Goal: Book appointment/travel/reservation

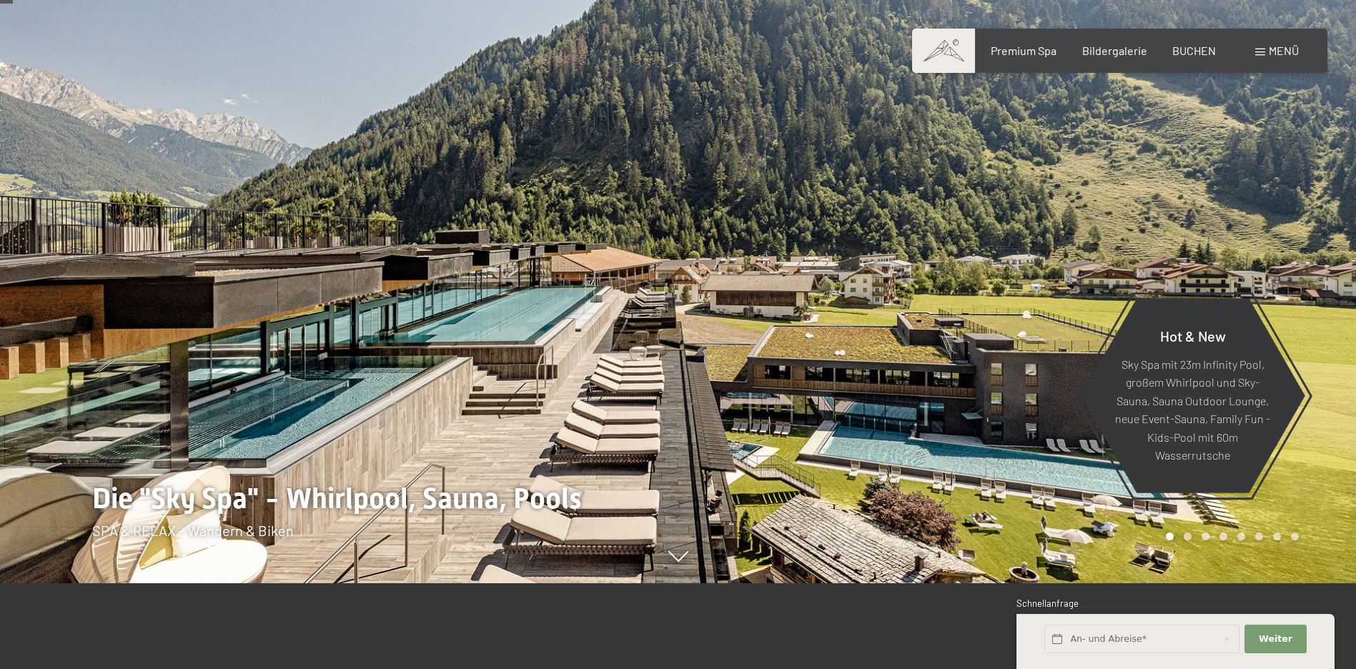
scroll to position [86, 0]
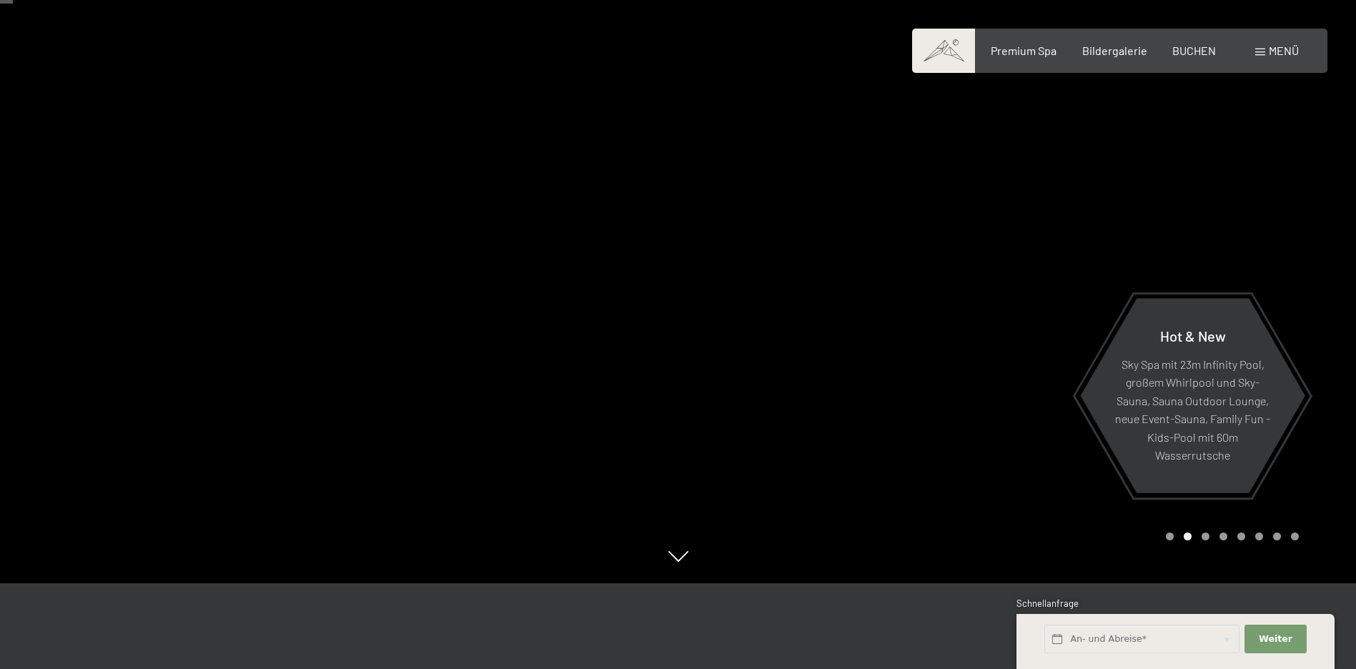
click at [890, 289] on div at bounding box center [1017, 248] width 678 height 669
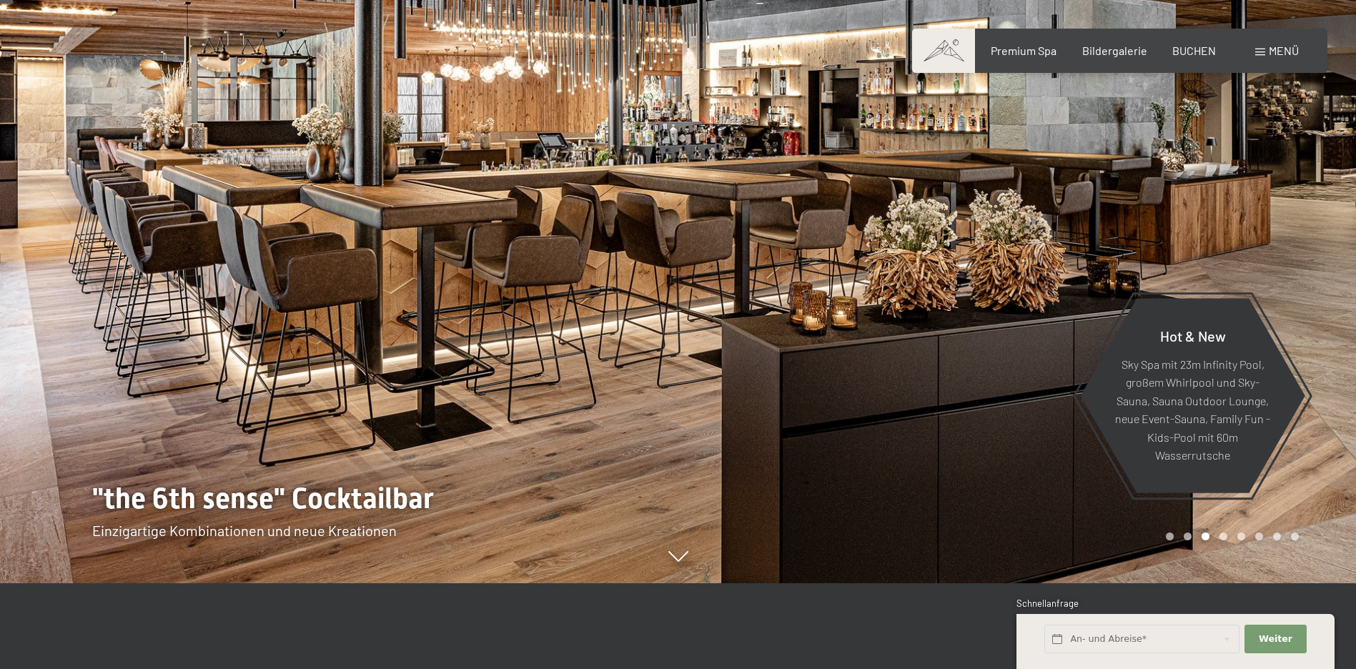
click at [928, 284] on div at bounding box center [1017, 248] width 678 height 669
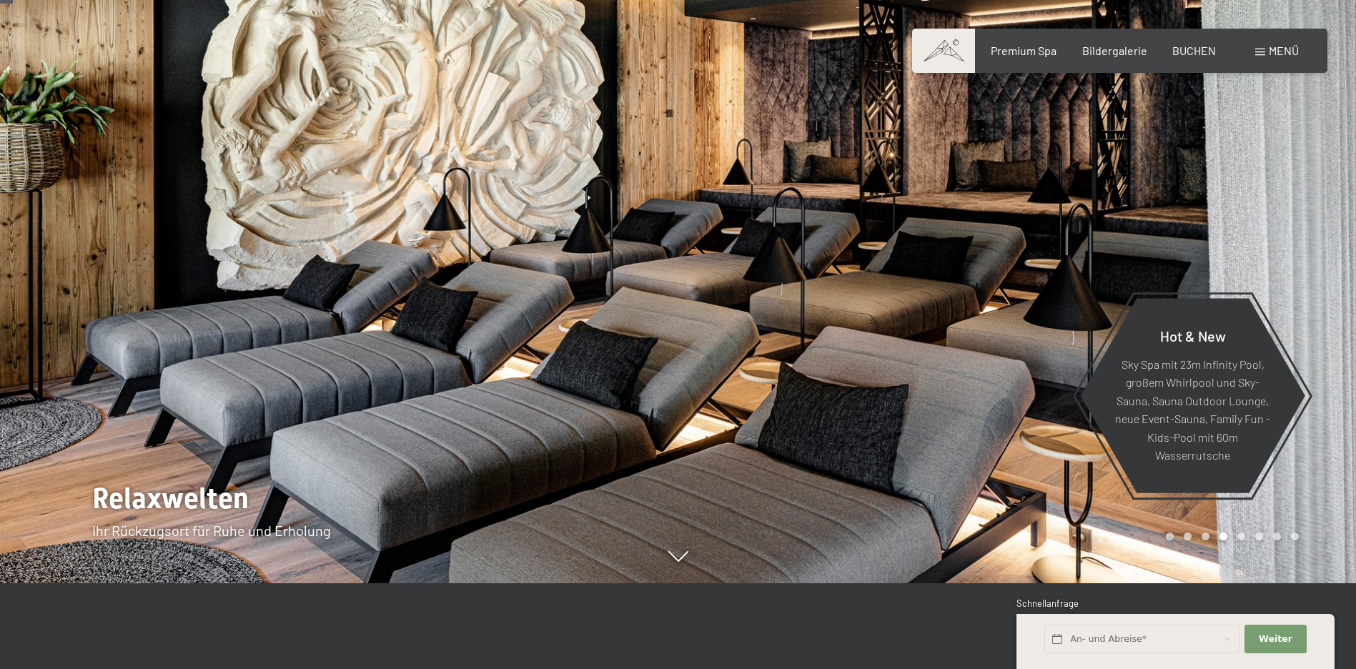
click at [147, 287] on div at bounding box center [339, 248] width 678 height 669
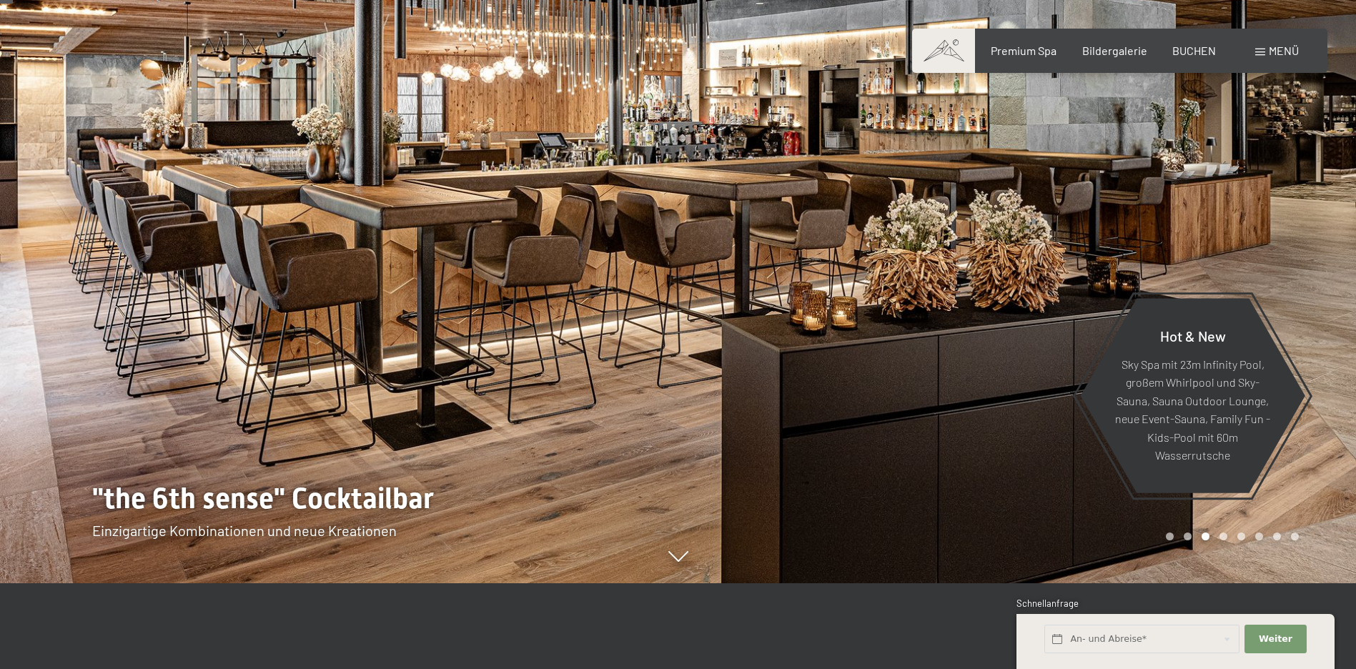
click at [864, 253] on div at bounding box center [1017, 248] width 678 height 669
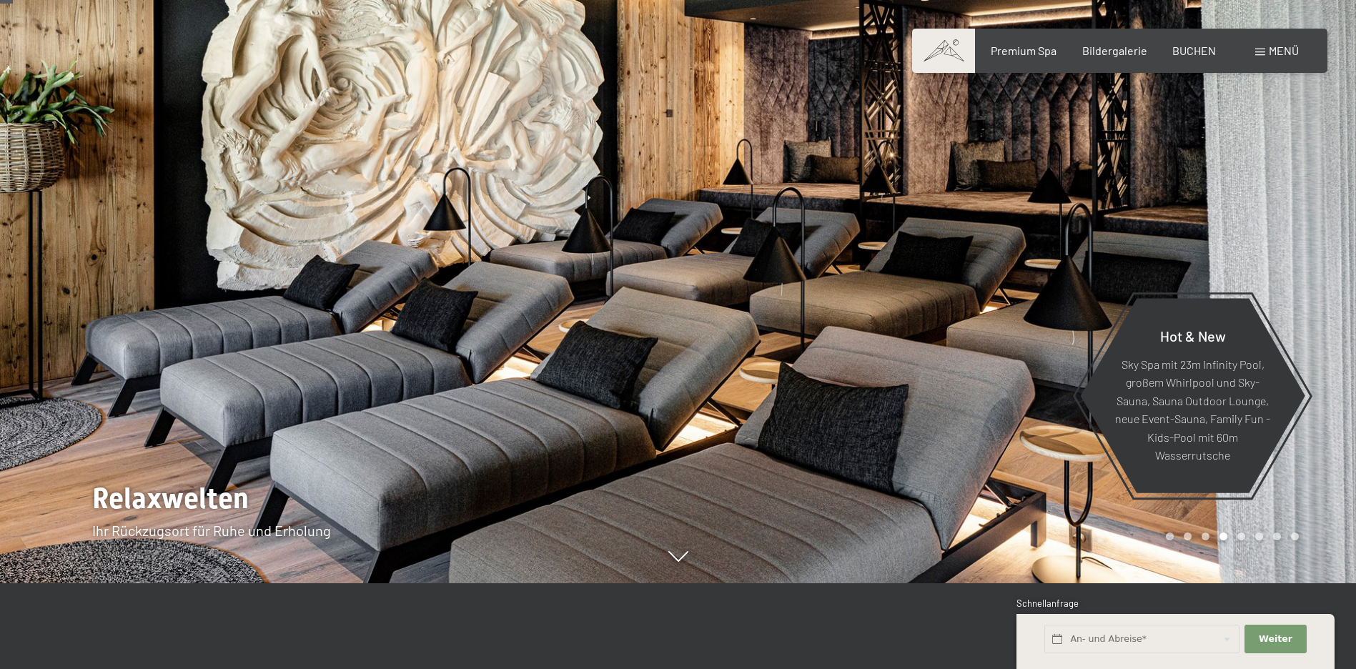
click at [895, 255] on div at bounding box center [1017, 248] width 678 height 669
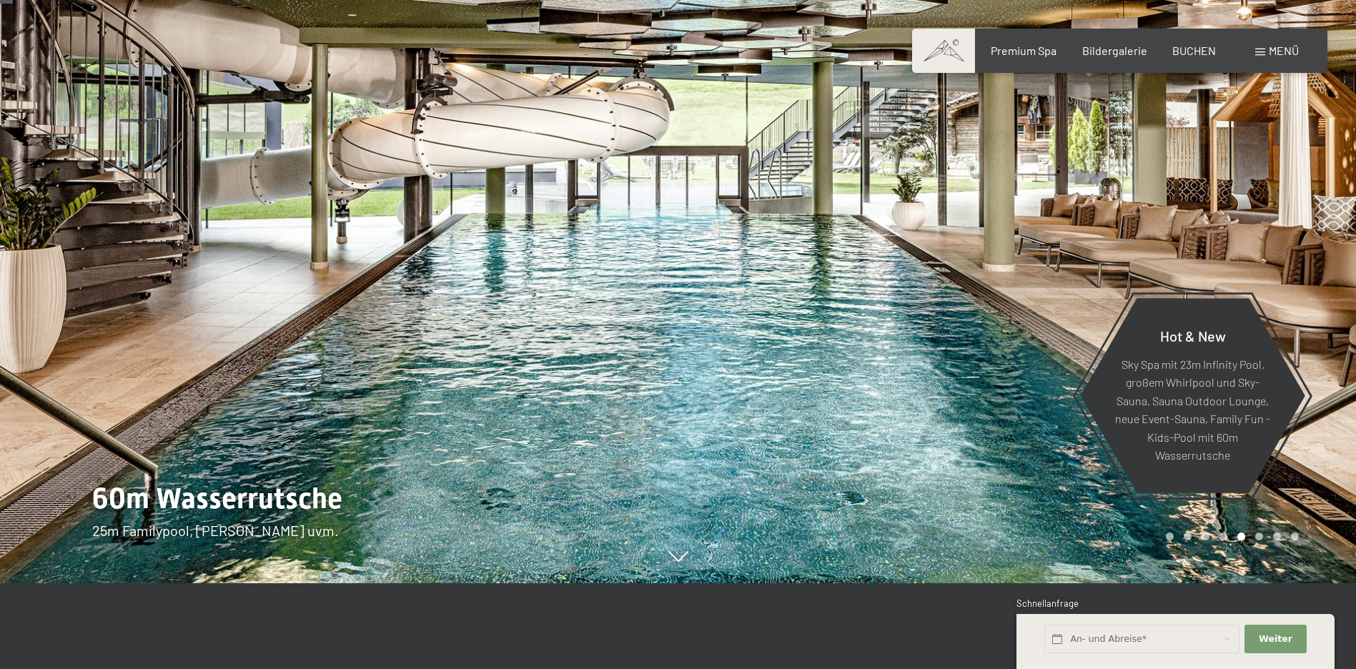
click at [899, 255] on div at bounding box center [1017, 248] width 678 height 669
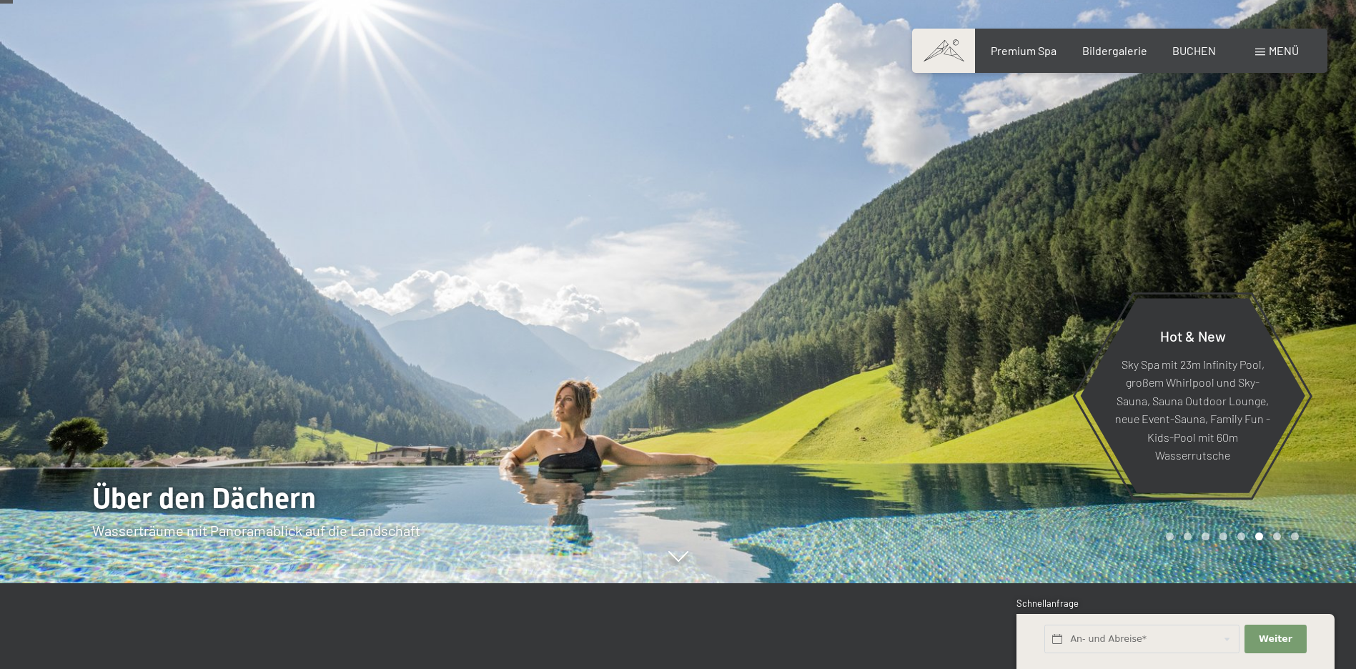
click at [904, 254] on div at bounding box center [1017, 248] width 678 height 669
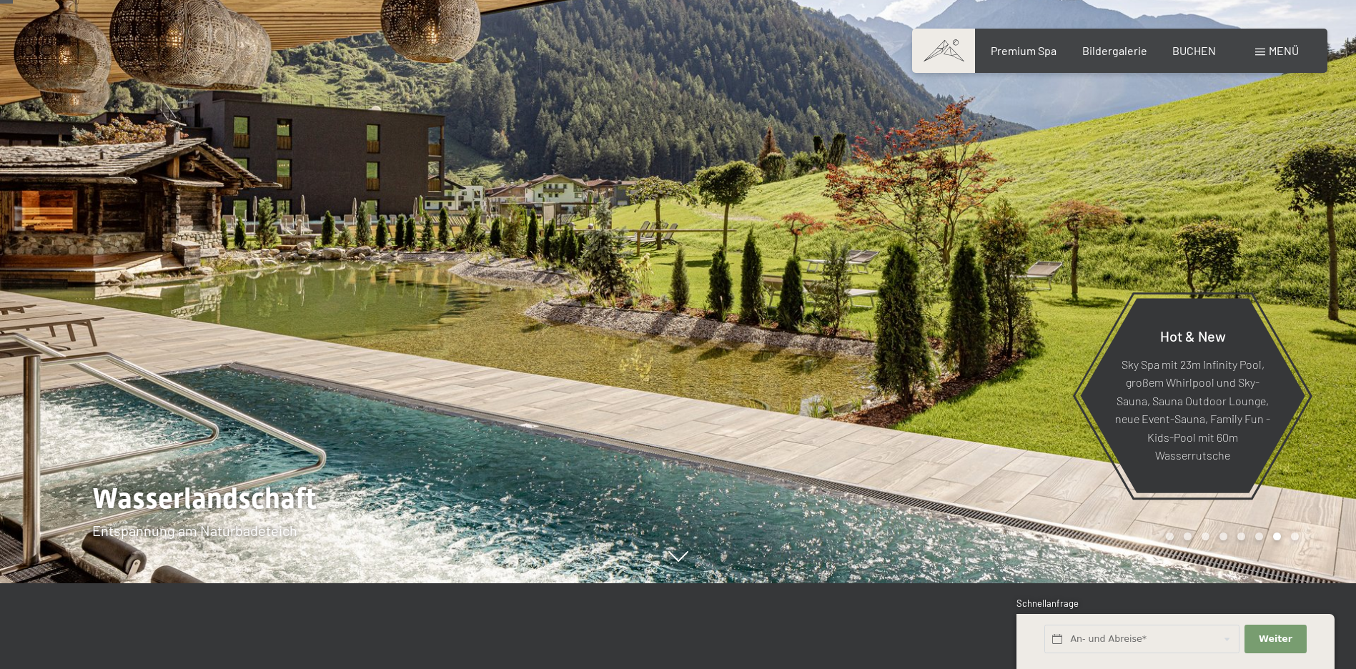
click at [904, 254] on div at bounding box center [1017, 248] width 678 height 669
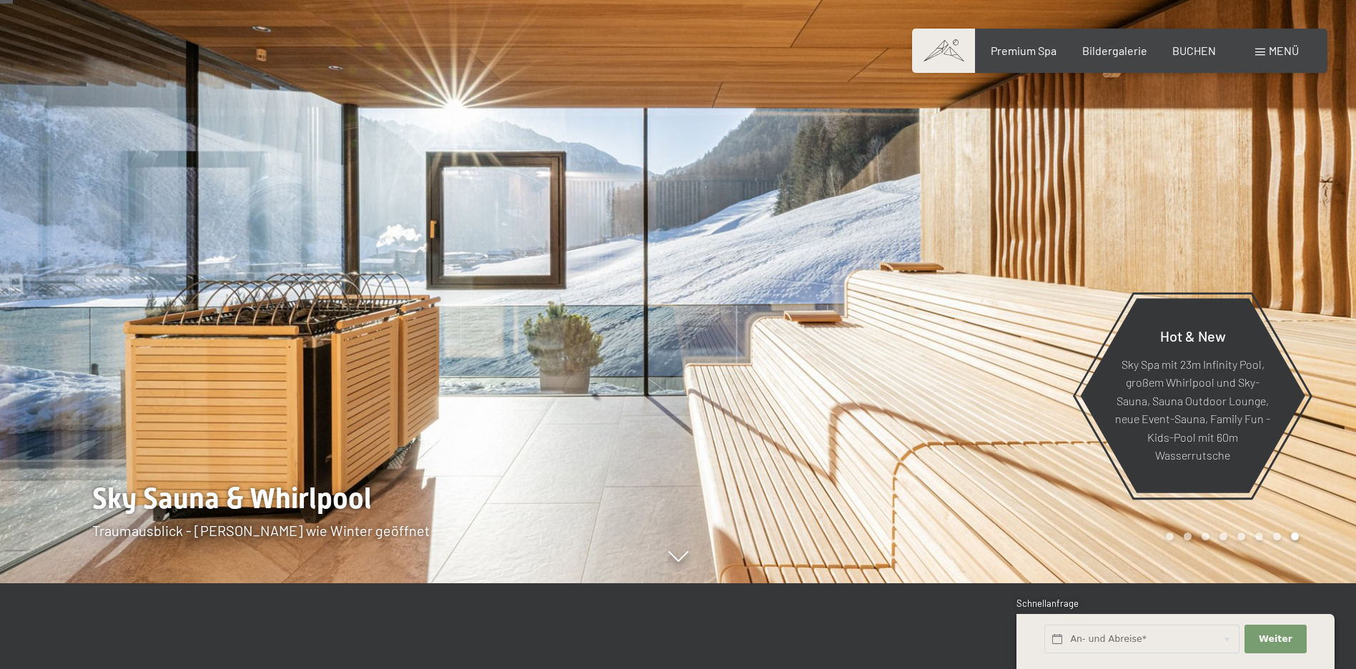
click at [870, 249] on div at bounding box center [1017, 248] width 678 height 669
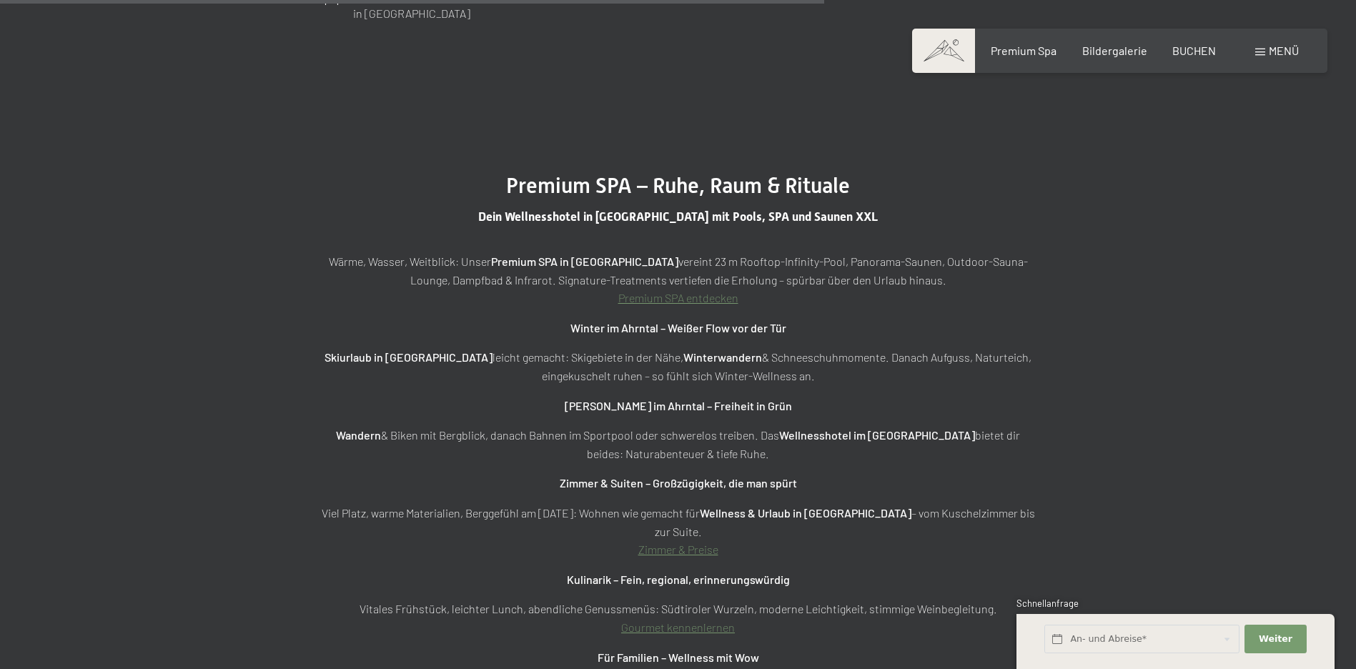
scroll to position [4984, 0]
click at [1126, 637] on input "text" at bounding box center [1141, 639] width 195 height 29
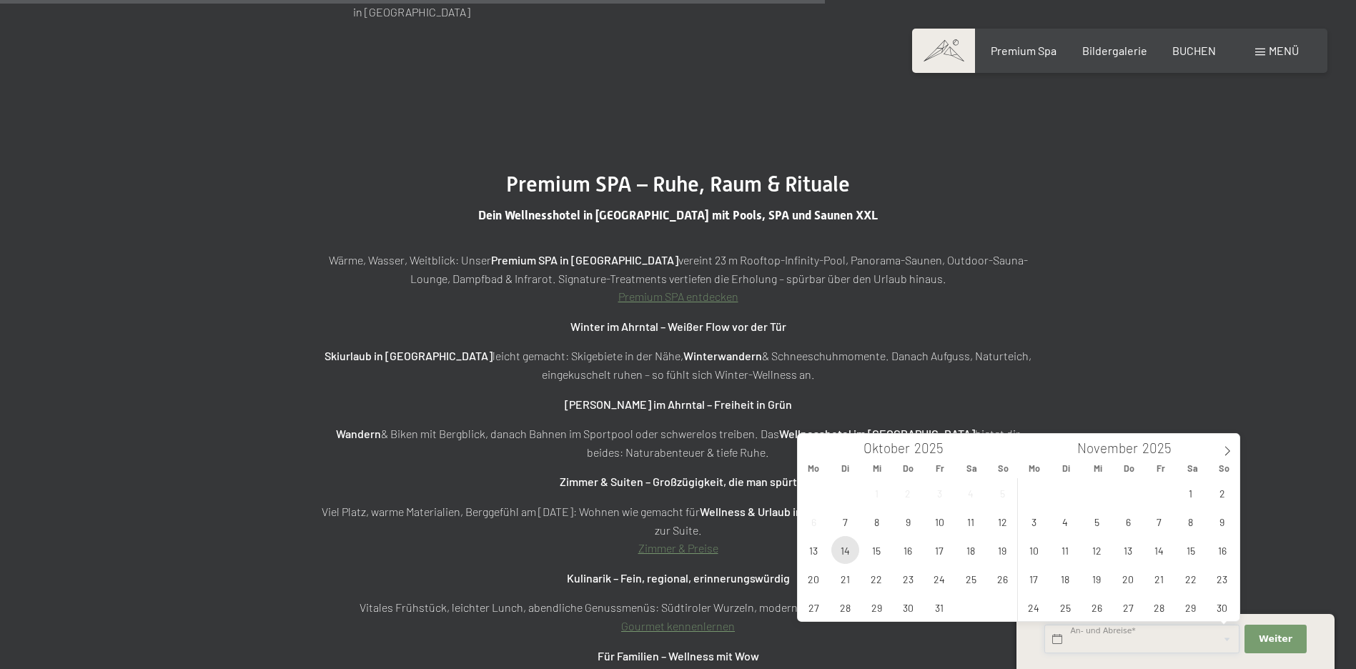
scroll to position [4983, 0]
click at [844, 555] on span "14" at bounding box center [845, 551] width 28 height 28
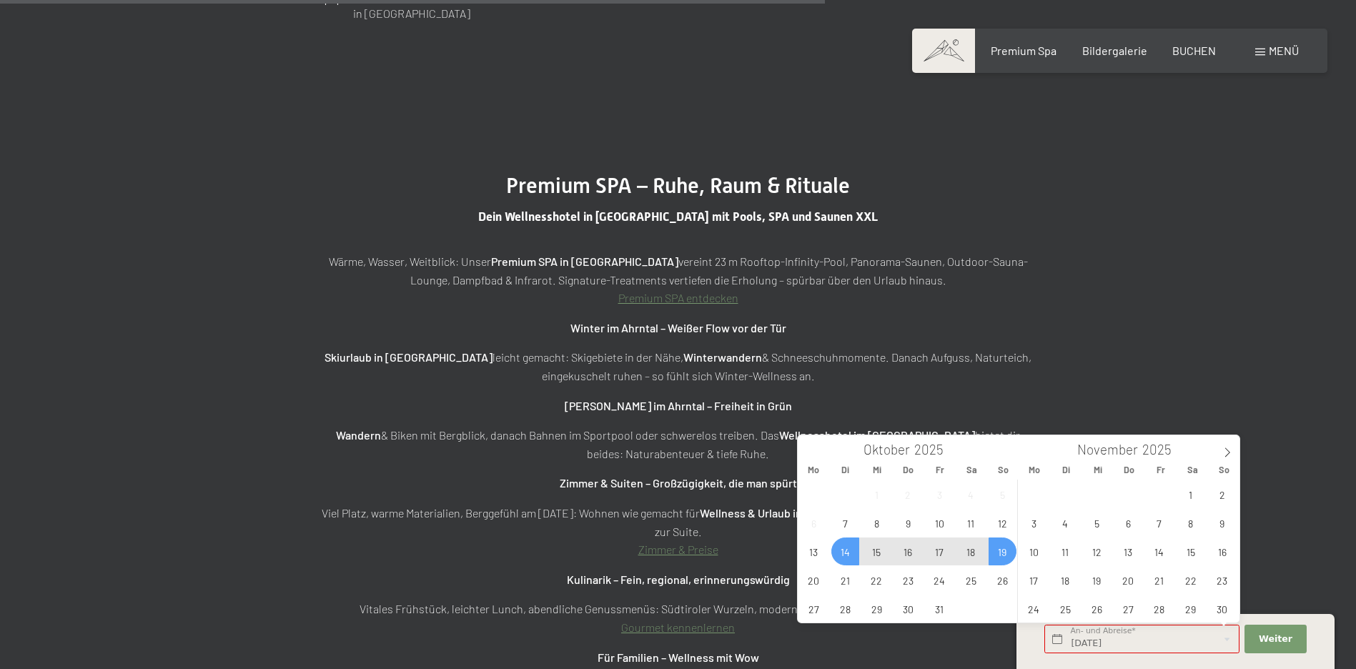
click at [999, 553] on span "19" at bounding box center [1002, 551] width 28 height 28
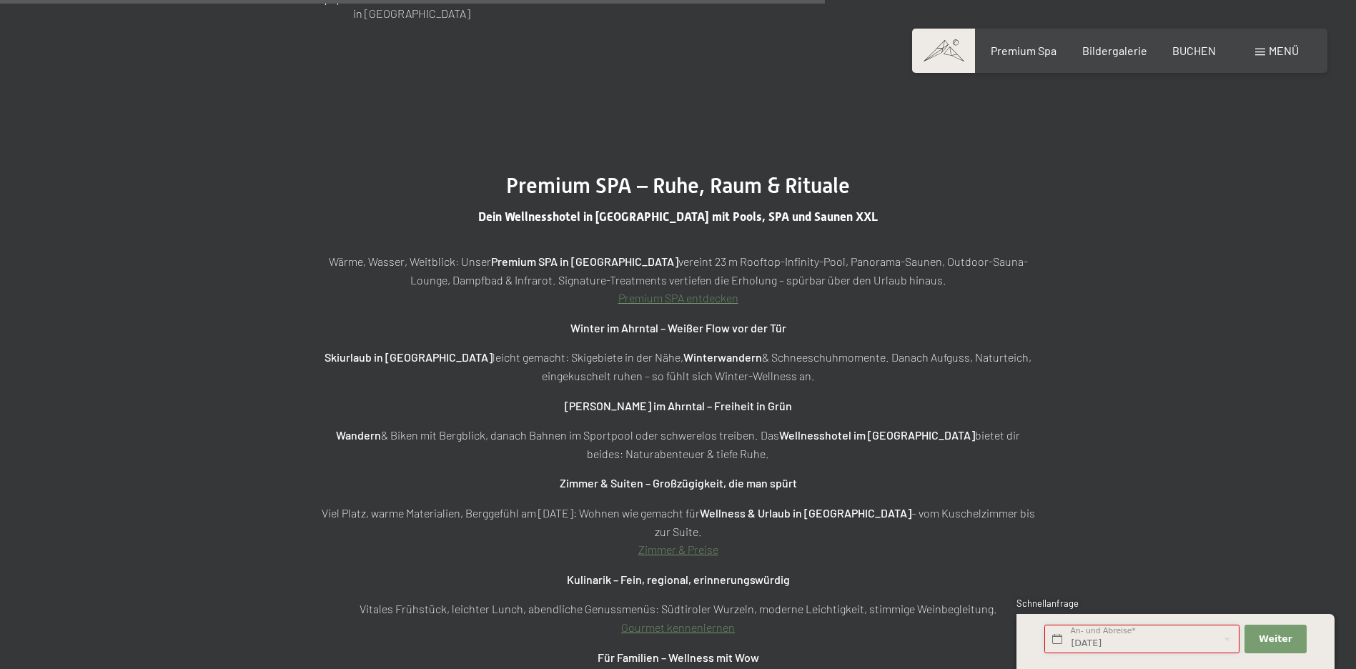
type input "[DATE] - [DATE]"
click at [1283, 639] on span "Weiter" at bounding box center [1275, 638] width 34 height 13
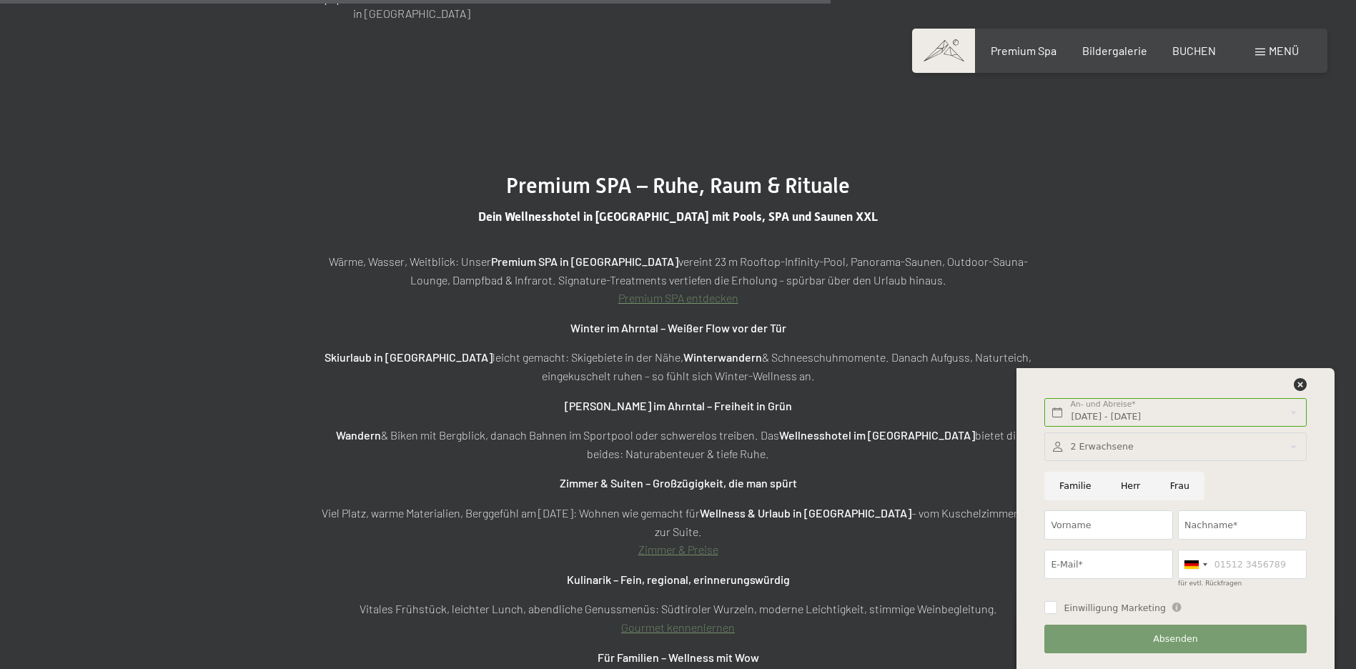
scroll to position [5054, 0]
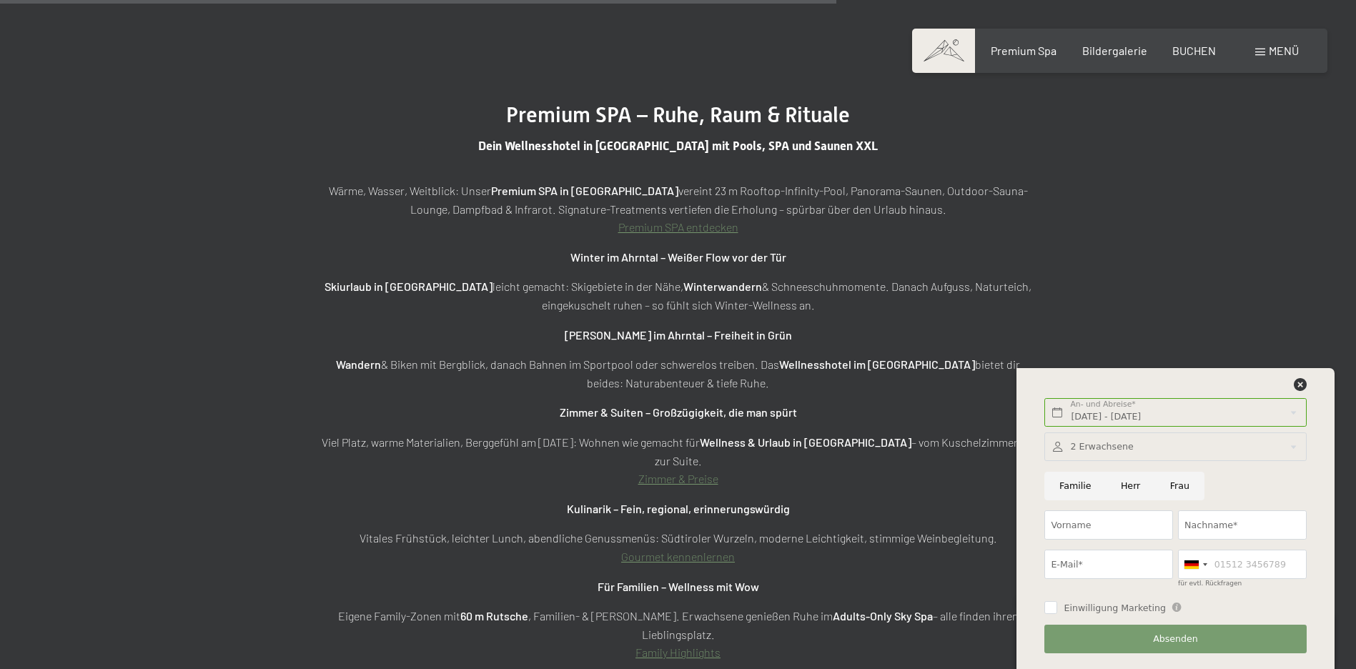
click at [669, 472] on link "Zimmer & Preise" at bounding box center [678, 479] width 80 height 14
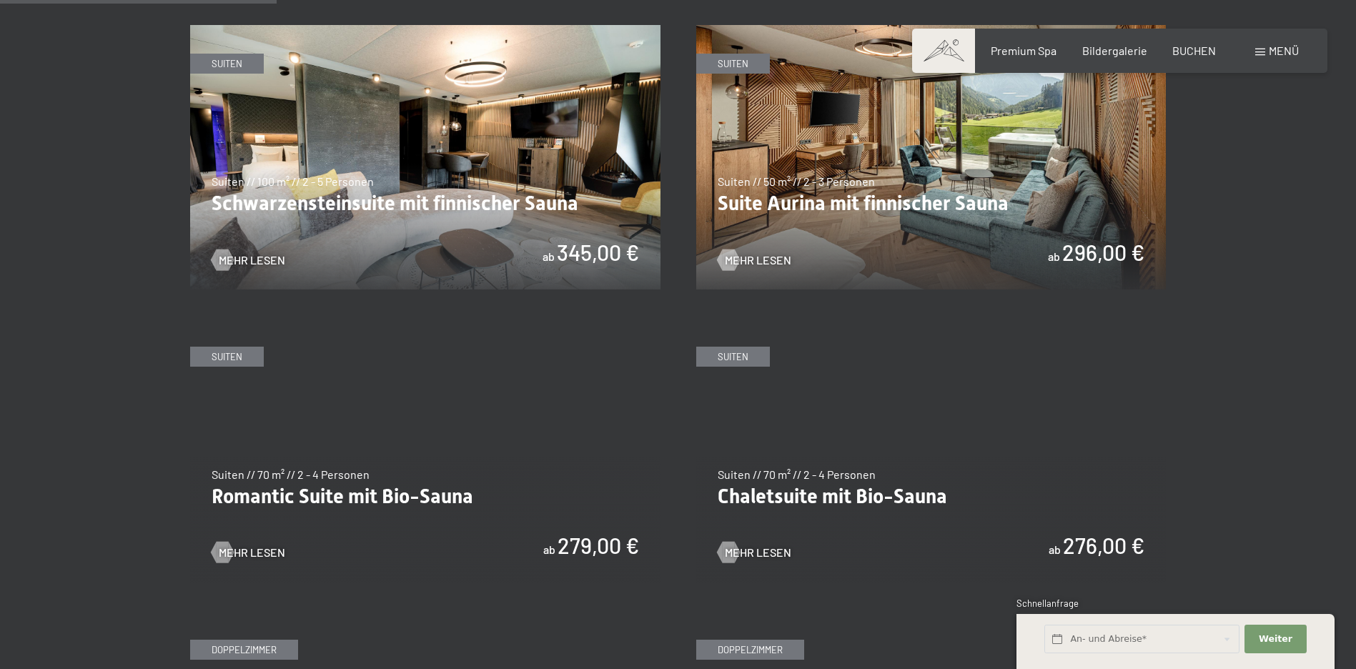
scroll to position [905, 0]
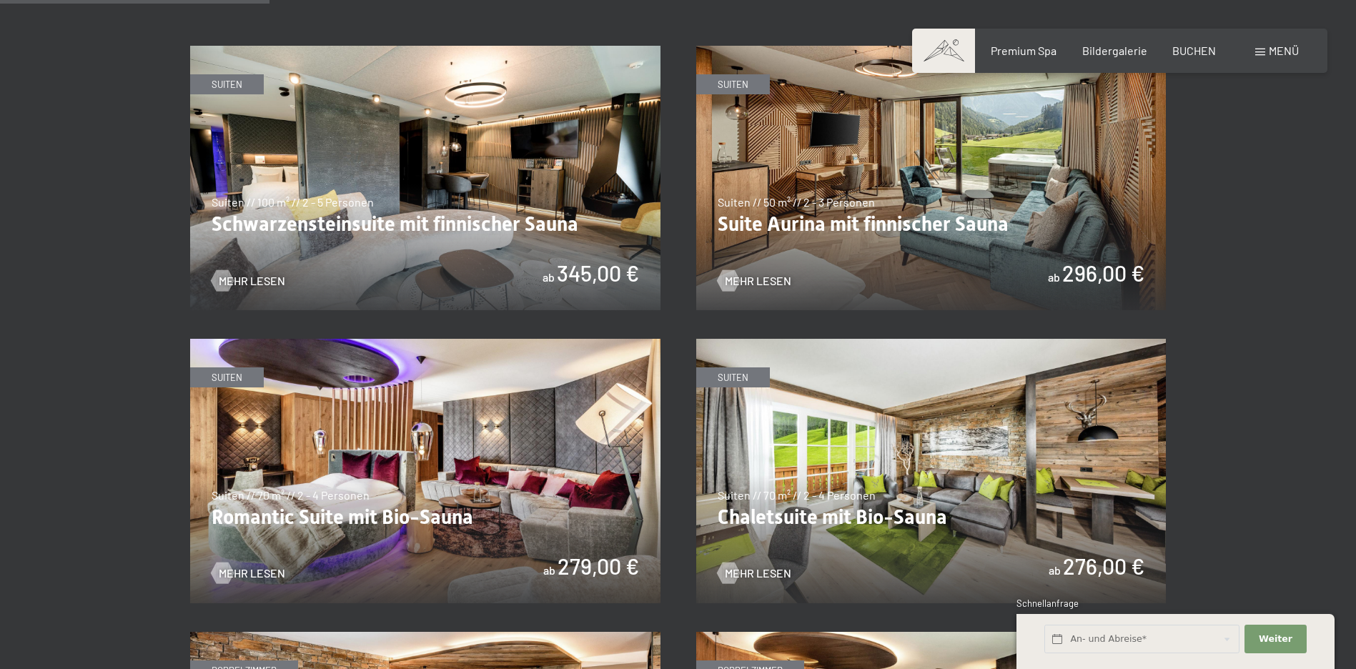
click at [963, 419] on img at bounding box center [931, 471] width 470 height 264
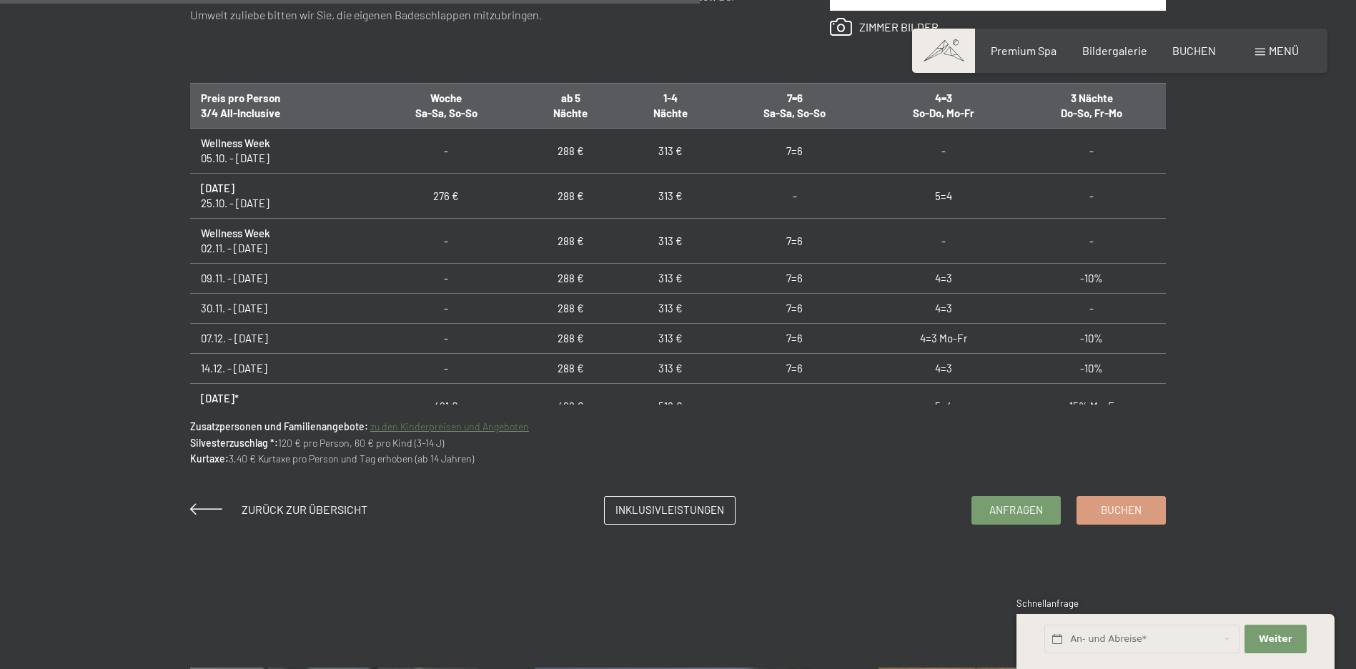
scroll to position [939, 0]
